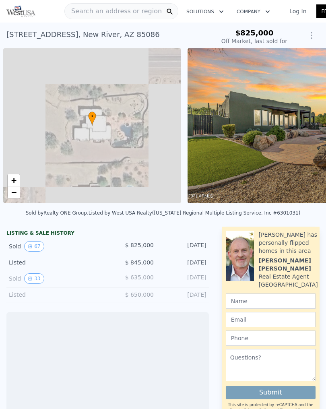
scroll to position [0, 3]
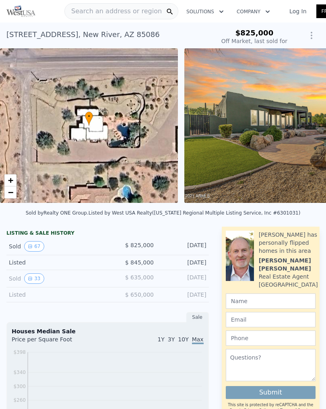
type input "-$ 877,174"
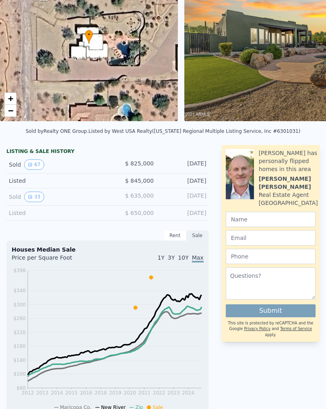
click at [35, 163] on button "67" at bounding box center [34, 164] width 20 height 10
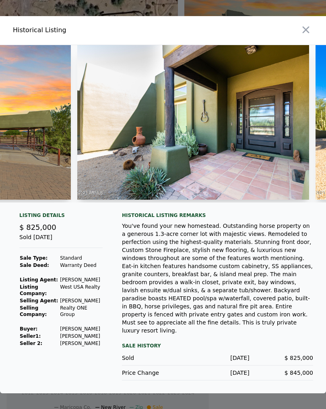
scroll to position [0, 883]
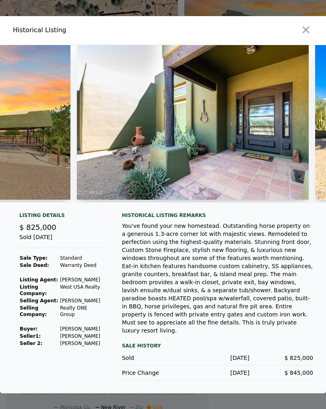
click at [233, 170] on img at bounding box center [193, 122] width 232 height 155
click at [213, 131] on img at bounding box center [193, 122] width 232 height 155
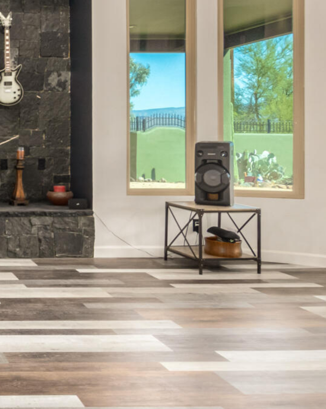
scroll to position [0, 1649]
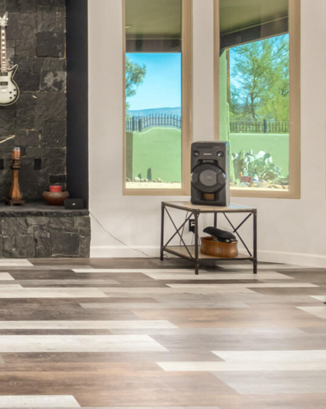
click at [26, 60] on img at bounding box center [142, 122] width 232 height 155
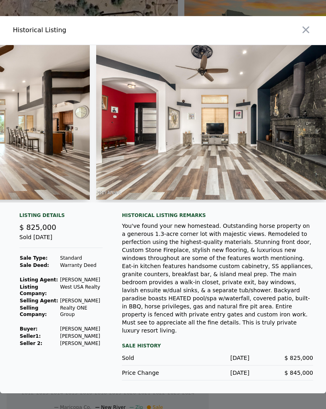
scroll to position [0, 2055]
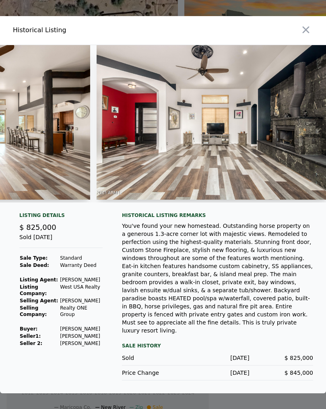
click at [197, 141] on img at bounding box center [213, 122] width 232 height 155
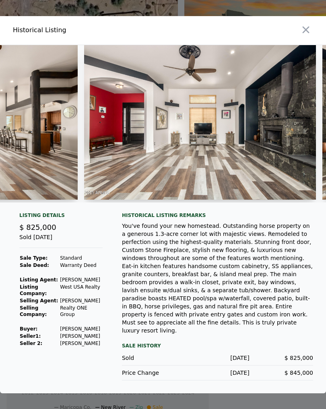
scroll to position [0, 2069]
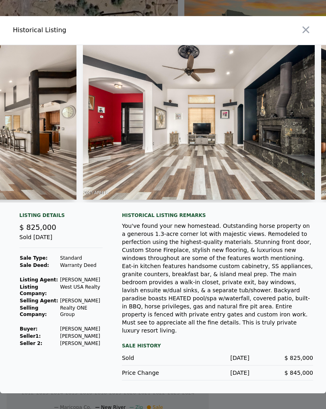
click at [187, 156] on img at bounding box center [199, 122] width 232 height 155
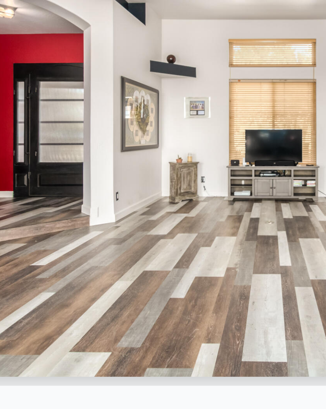
scroll to position [0, 2073]
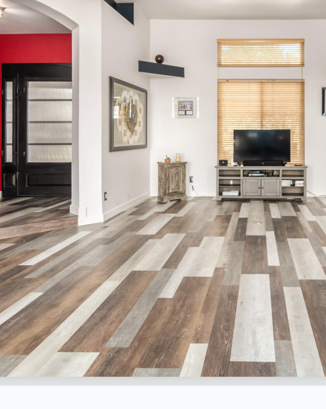
click at [79, 46] on img at bounding box center [195, 122] width 232 height 155
click at [79, 45] on img at bounding box center [195, 122] width 232 height 155
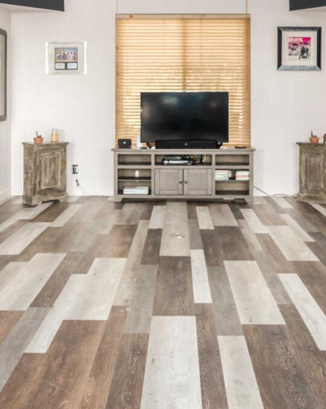
scroll to position [0, 2107]
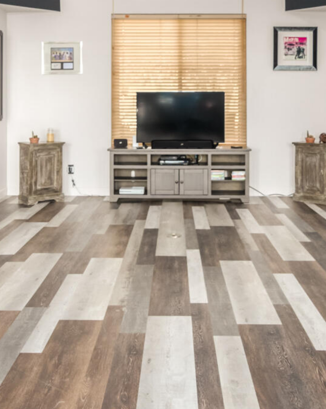
click at [62, 45] on img at bounding box center [161, 122] width 232 height 155
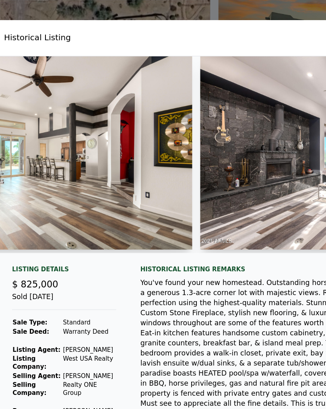
scroll to position [0, 2703]
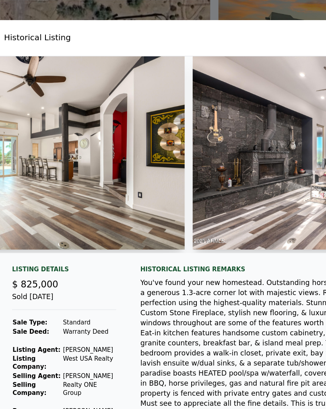
click at [126, 156] on img at bounding box center [42, 122] width 232 height 155
click at [130, 159] on img at bounding box center [42, 122] width 232 height 155
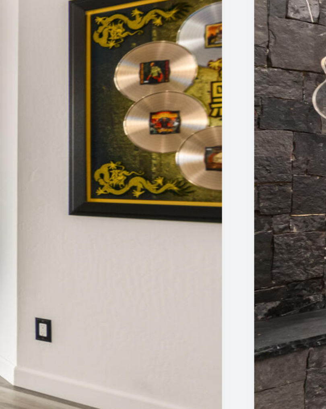
type input "$ 1,067,000"
type input "$ 131,145"
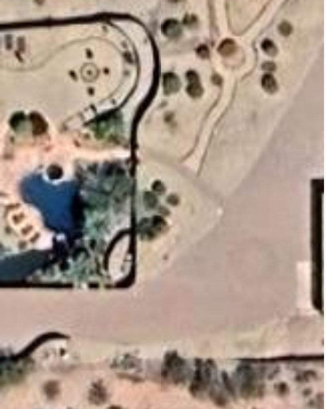
scroll to position [0, 3]
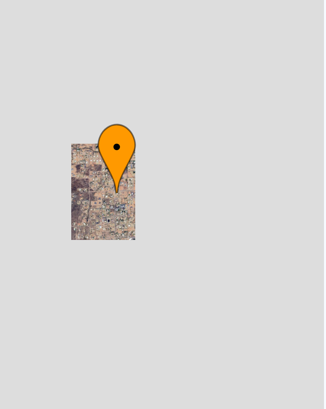
click at [8, 48] on div "• + −" at bounding box center [89, 125] width 178 height 155
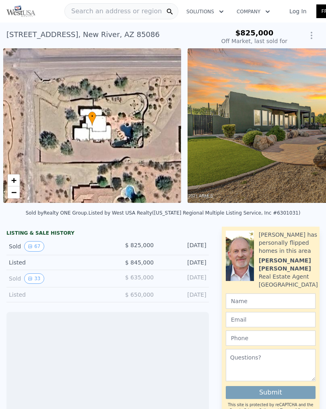
scroll to position [0, 3]
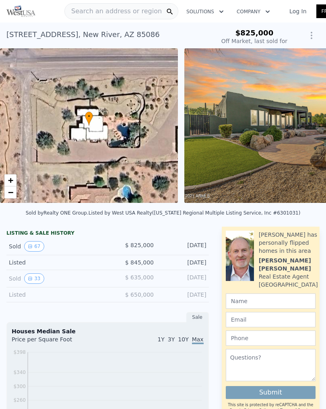
type input "-$ 877,174"
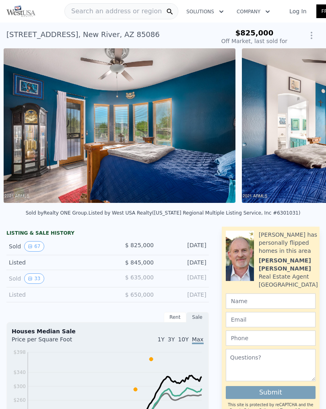
scroll to position [0, 4952]
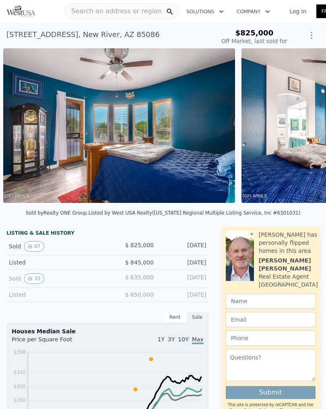
click at [70, 128] on img at bounding box center [119, 125] width 232 height 155
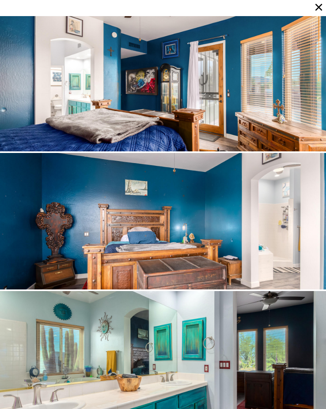
scroll to position [2898, 0]
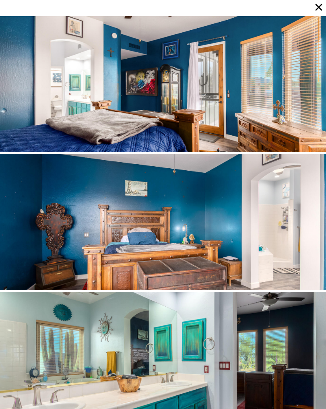
click at [189, 334] on div at bounding box center [163, 360] width 326 height 137
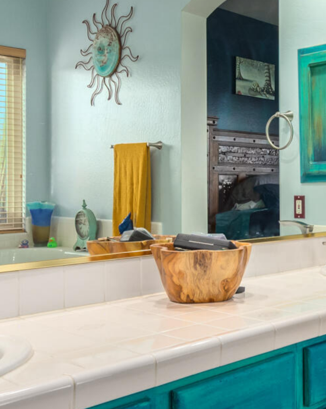
scroll to position [3036, 0]
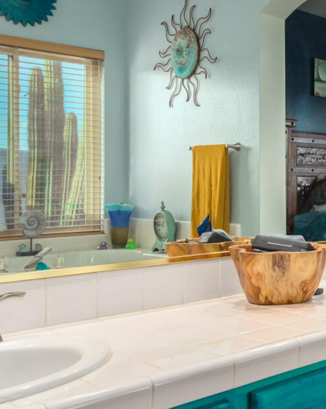
click at [59, 154] on div at bounding box center [163, 222] width 326 height 137
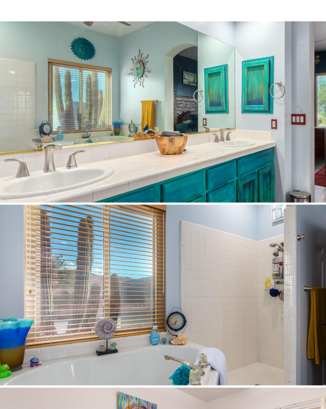
scroll to position [3174, 0]
